Goal: Task Accomplishment & Management: Use online tool/utility

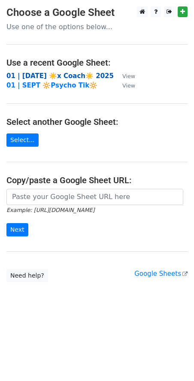
click at [65, 75] on strong "01 | [DATE] ☀️x Coach☀️ 2025" at bounding box center [59, 76] width 107 height 8
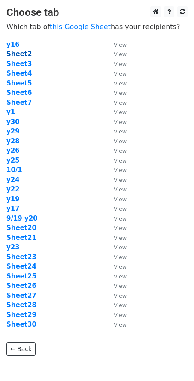
click at [25, 55] on strong "Sheet2" at bounding box center [18, 54] width 25 height 8
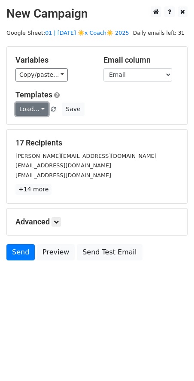
click at [36, 110] on link "Load..." at bounding box center [31, 108] width 33 height 13
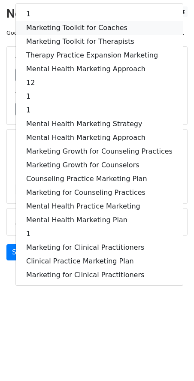
click at [78, 33] on link "Marketing Toolkit for Coaches" at bounding box center [99, 28] width 167 height 14
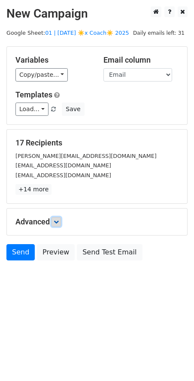
click at [57, 220] on icon at bounding box center [56, 221] width 5 height 5
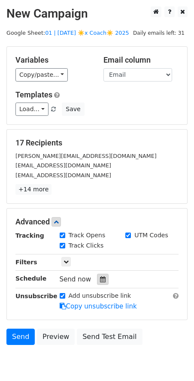
click at [100, 276] on icon at bounding box center [103, 279] width 6 height 6
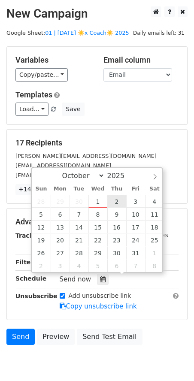
type input "2025-10-02 12:00"
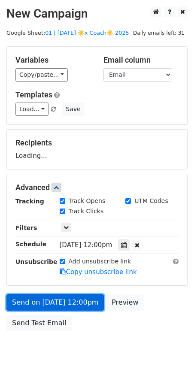
click at [73, 295] on link "Send on Oct 2 at 12:00pm" at bounding box center [54, 302] width 97 height 16
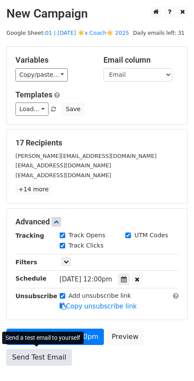
click at [31, 350] on link "Send Test Email" at bounding box center [38, 357] width 65 height 16
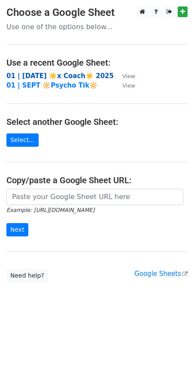
click at [57, 77] on strong "01 | [DATE] ☀️x Coach☀️ 2025" at bounding box center [59, 76] width 107 height 8
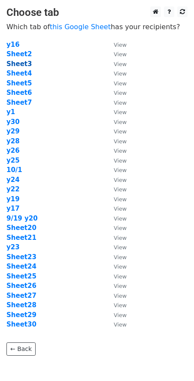
click at [24, 63] on strong "Sheet3" at bounding box center [18, 64] width 25 height 8
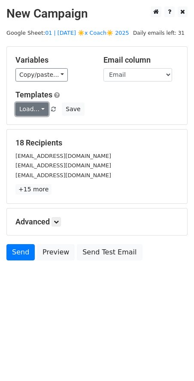
click at [36, 108] on link "Load..." at bounding box center [31, 108] width 33 height 13
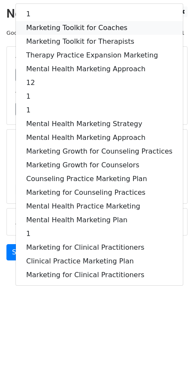
click at [65, 24] on link "Marketing Toolkit for Coaches" at bounding box center [99, 28] width 167 height 14
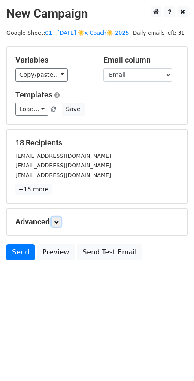
drag, startPoint x: 57, startPoint y: 223, endPoint x: 58, endPoint y: 228, distance: 4.3
click at [57, 223] on link at bounding box center [55, 221] width 9 height 9
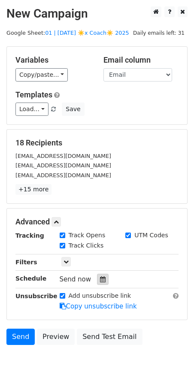
click at [97, 277] on div at bounding box center [103, 279] width 12 height 11
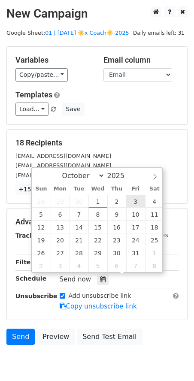
type input "2025-10-03 12:00"
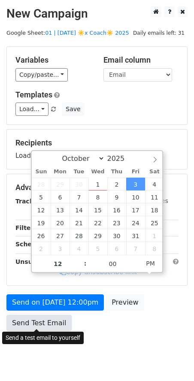
click at [53, 321] on link "Send Test Email" at bounding box center [38, 323] width 65 height 16
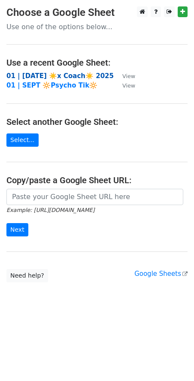
click at [75, 77] on strong "01 | [DATE] ☀️x Coach☀️ 2025" at bounding box center [59, 76] width 107 height 8
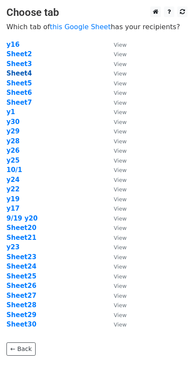
click at [27, 72] on strong "Sheet4" at bounding box center [18, 73] width 25 height 8
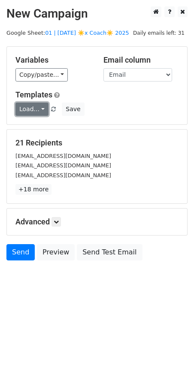
click at [36, 108] on link "Load..." at bounding box center [31, 108] width 33 height 13
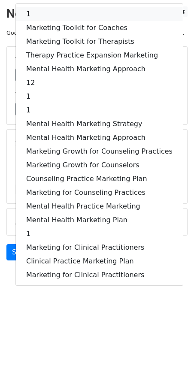
click at [68, 15] on link "1" at bounding box center [99, 14] width 167 height 14
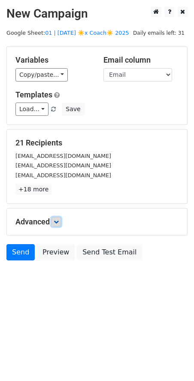
click at [60, 217] on link at bounding box center [55, 221] width 9 height 9
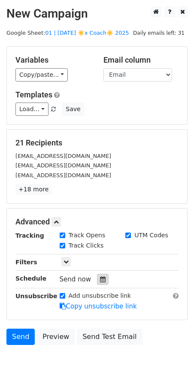
click at [103, 280] on div at bounding box center [103, 279] width 12 height 11
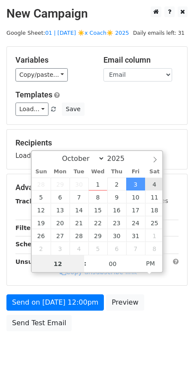
type input "[DATE] 12:00"
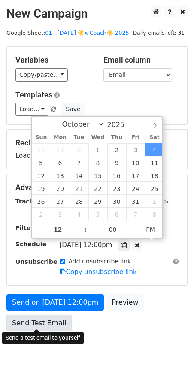
click at [43, 321] on link "Send Test Email" at bounding box center [38, 323] width 65 height 16
